Goal: Information Seeking & Learning: Learn about a topic

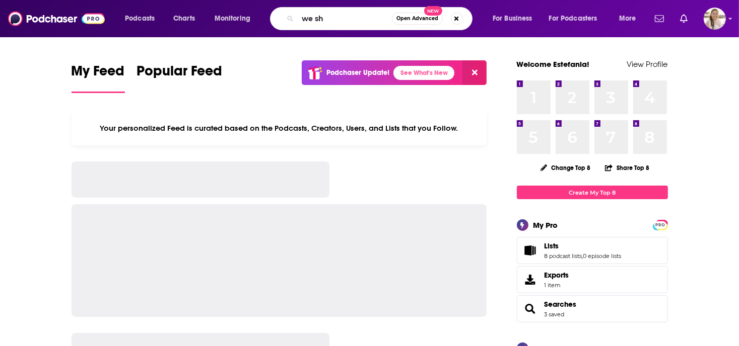
click at [342, 20] on input "we sh" at bounding box center [345, 19] width 94 height 16
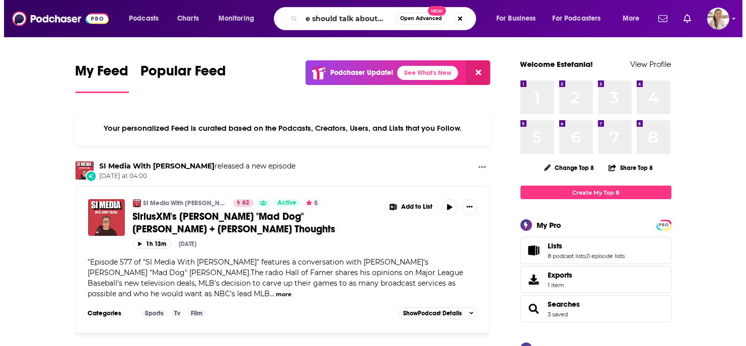
scroll to position [0, 10]
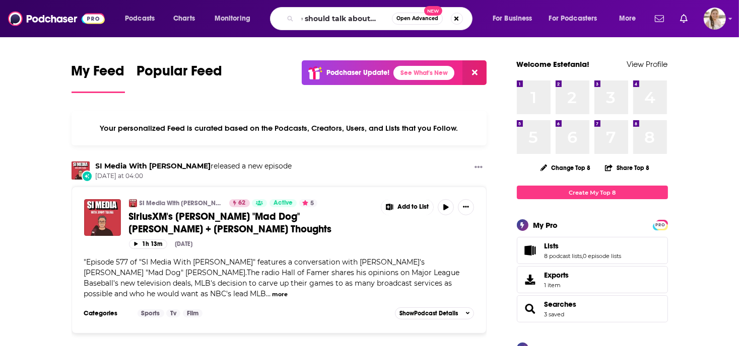
type input "we should talk about that"
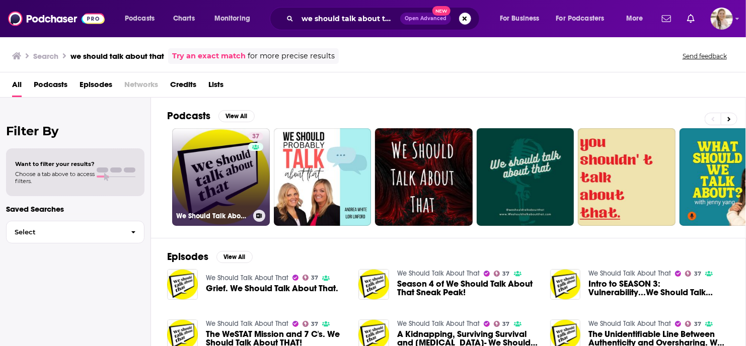
click at [222, 182] on link "37 We Should Talk About That" at bounding box center [221, 177] width 98 height 98
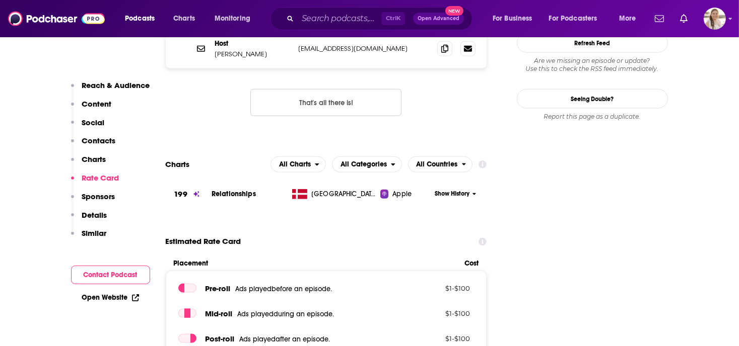
scroll to position [1172, 0]
